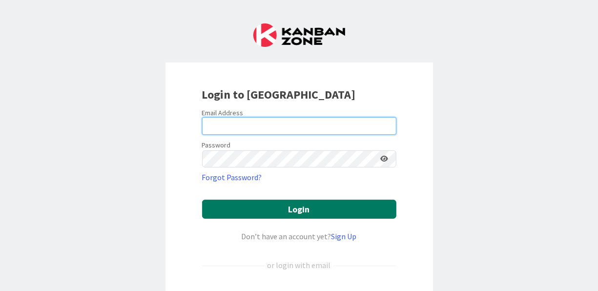
type input "[EMAIL_ADDRESS][DOMAIN_NAME]"
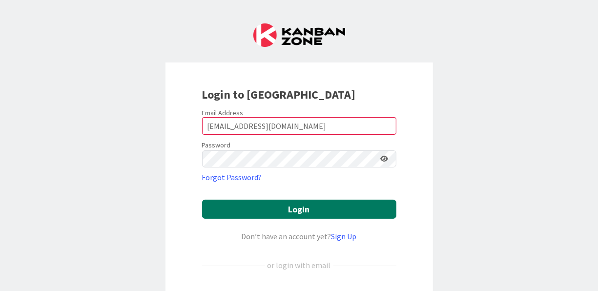
click at [301, 210] on button "Login" at bounding box center [299, 209] width 194 height 19
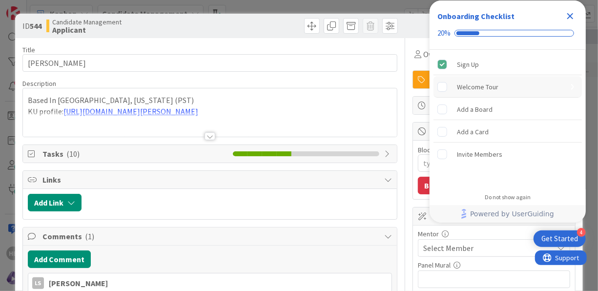
type textarea "x"
click at [571, 16] on icon "Close Checklist" at bounding box center [570, 16] width 6 height 6
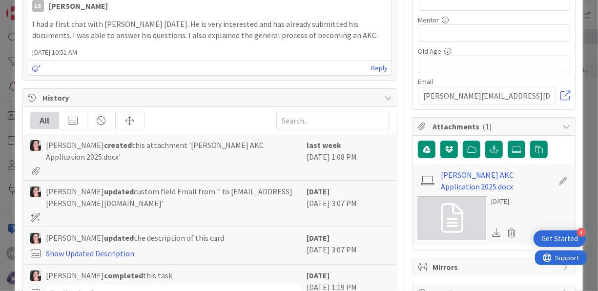
scroll to position [360, 0]
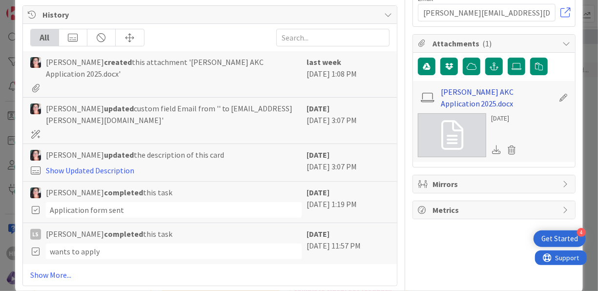
click at [457, 87] on link "[PERSON_NAME] AKC Application 2025.docx" at bounding box center [497, 97] width 113 height 23
